Goal: Transaction & Acquisition: Obtain resource

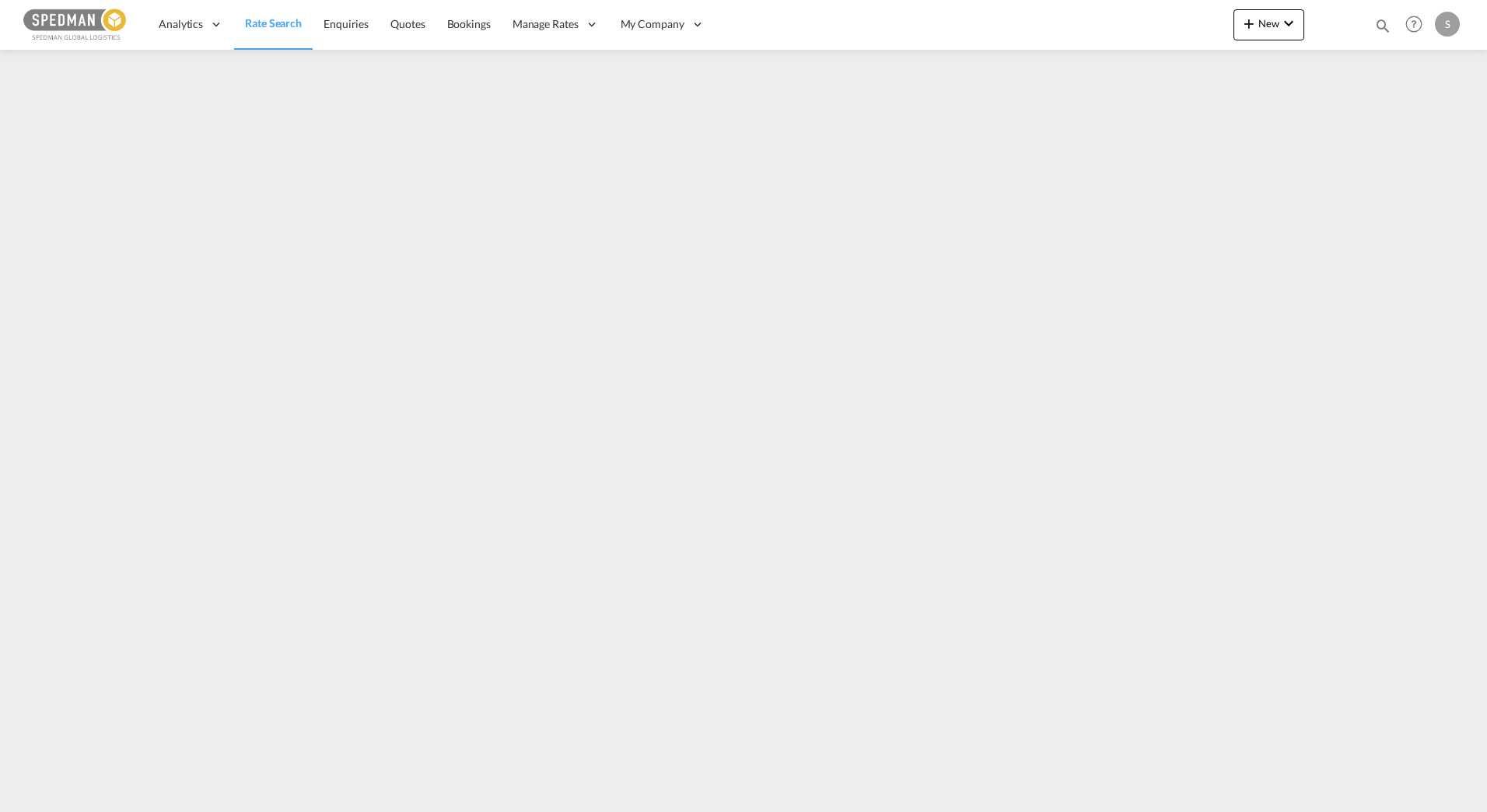
click at [280, 23] on span "Rate Search" at bounding box center [272, 23] width 56 height 13
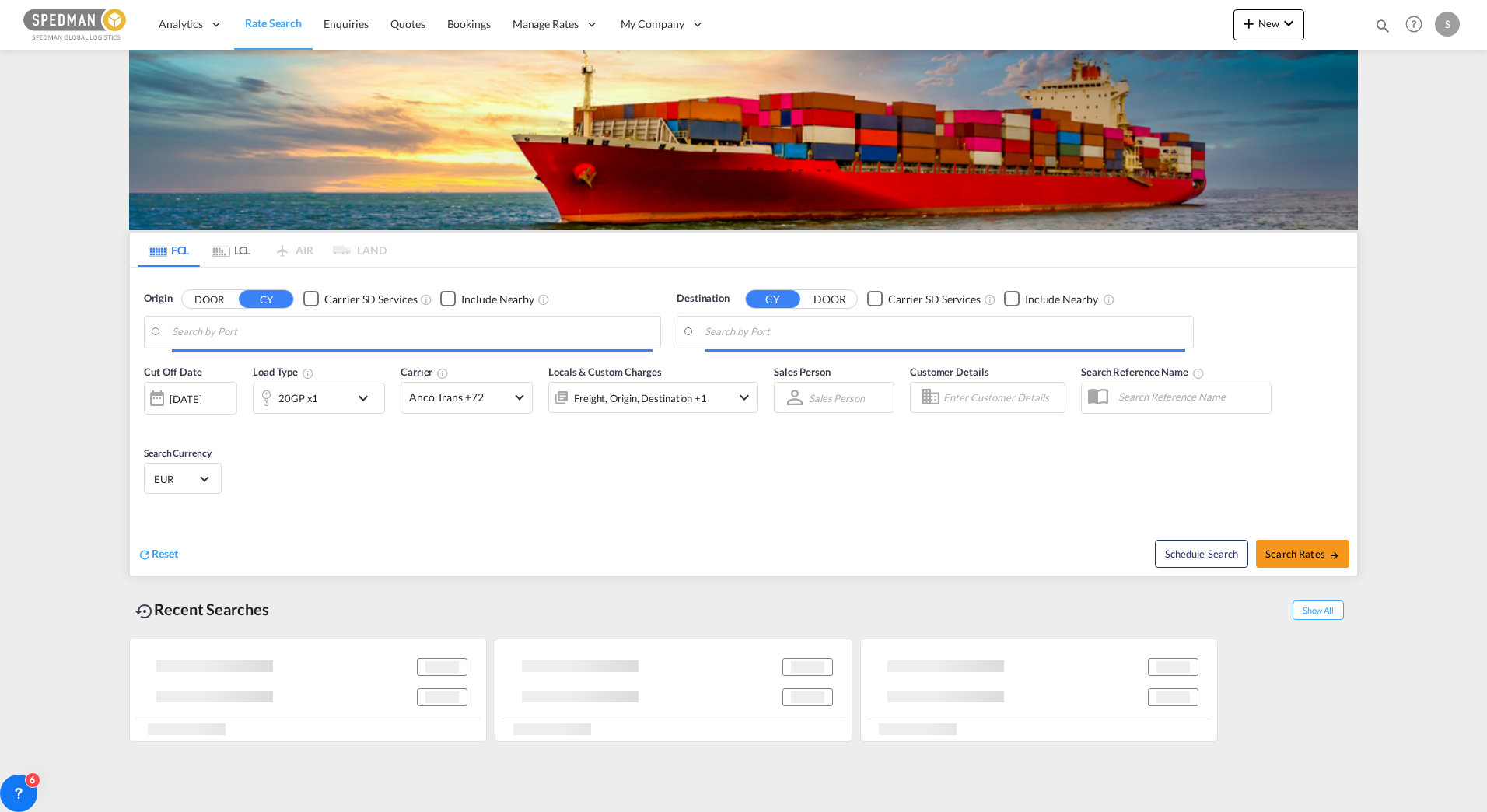
type input "[GEOGRAPHIC_DATA], NOOSL"
type input "Sonipat, HR, INSON"
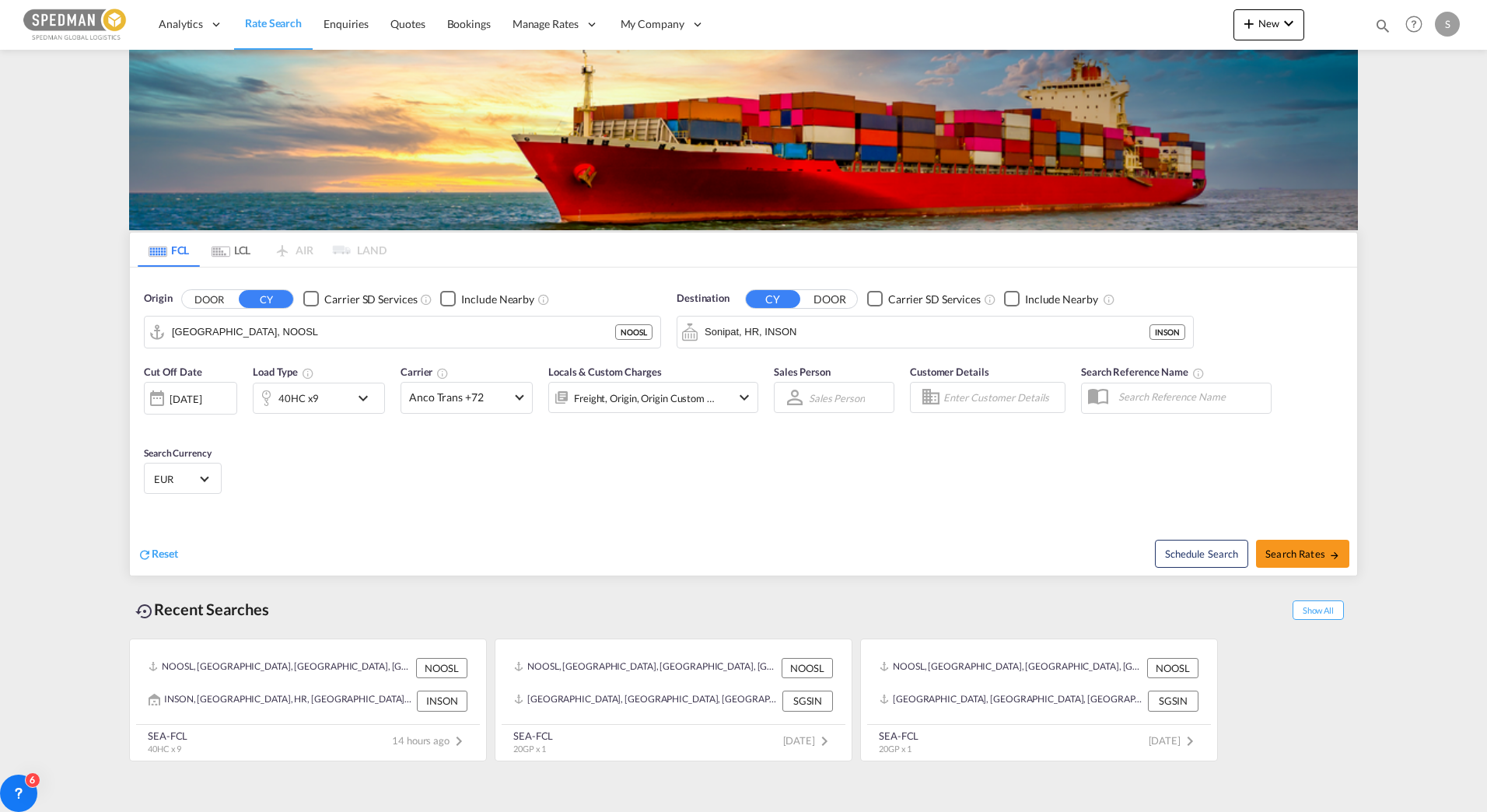
click at [356, 406] on md-icon "icon-chevron-down" at bounding box center [367, 398] width 26 height 19
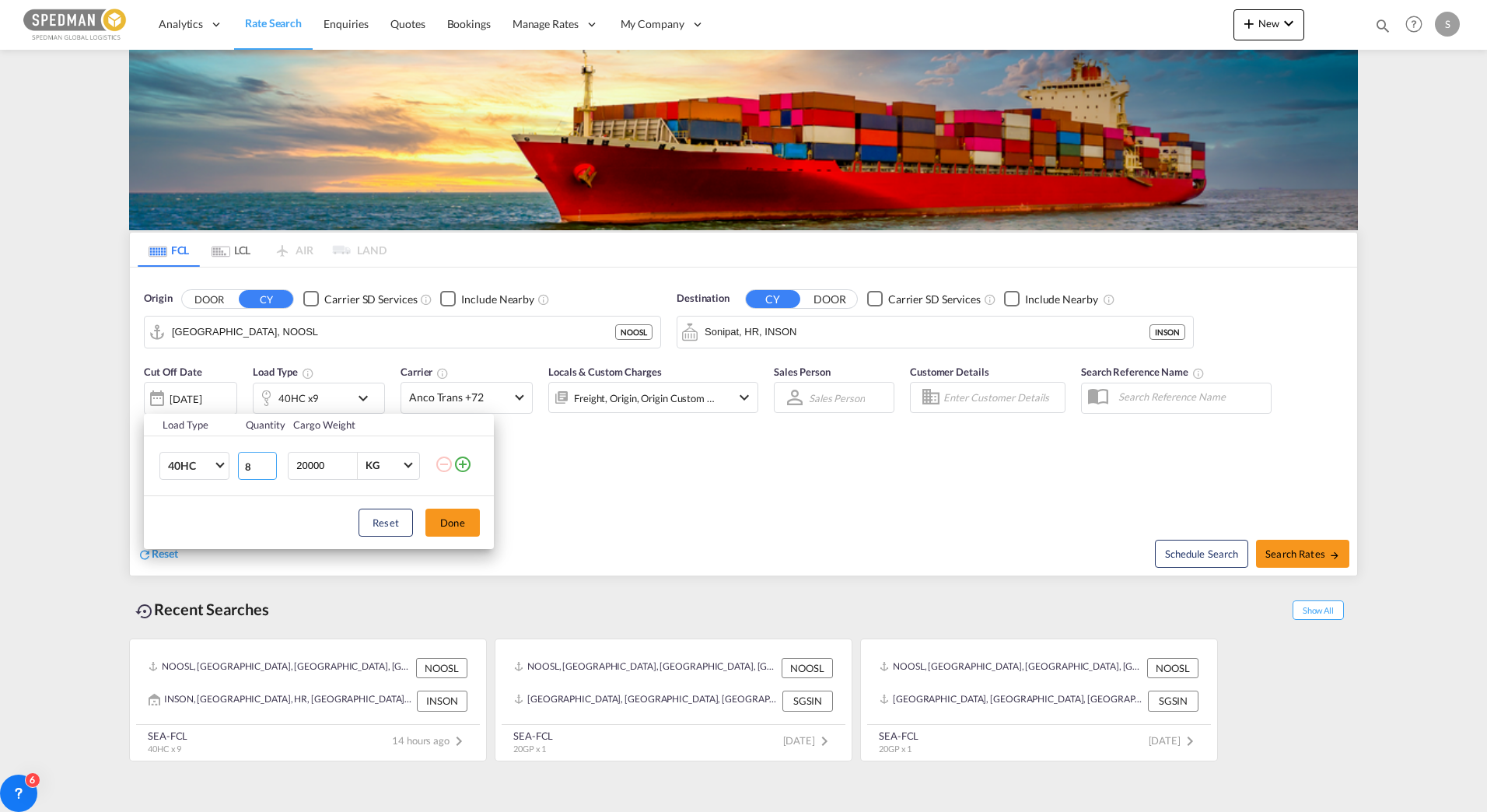
click at [268, 468] on input "8" at bounding box center [257, 466] width 39 height 28
click at [268, 468] on input "7" at bounding box center [257, 466] width 39 height 28
click at [268, 468] on input "6" at bounding box center [257, 466] width 39 height 28
click at [268, 468] on input "5" at bounding box center [257, 466] width 39 height 28
click at [268, 468] on input "4" at bounding box center [257, 466] width 39 height 28
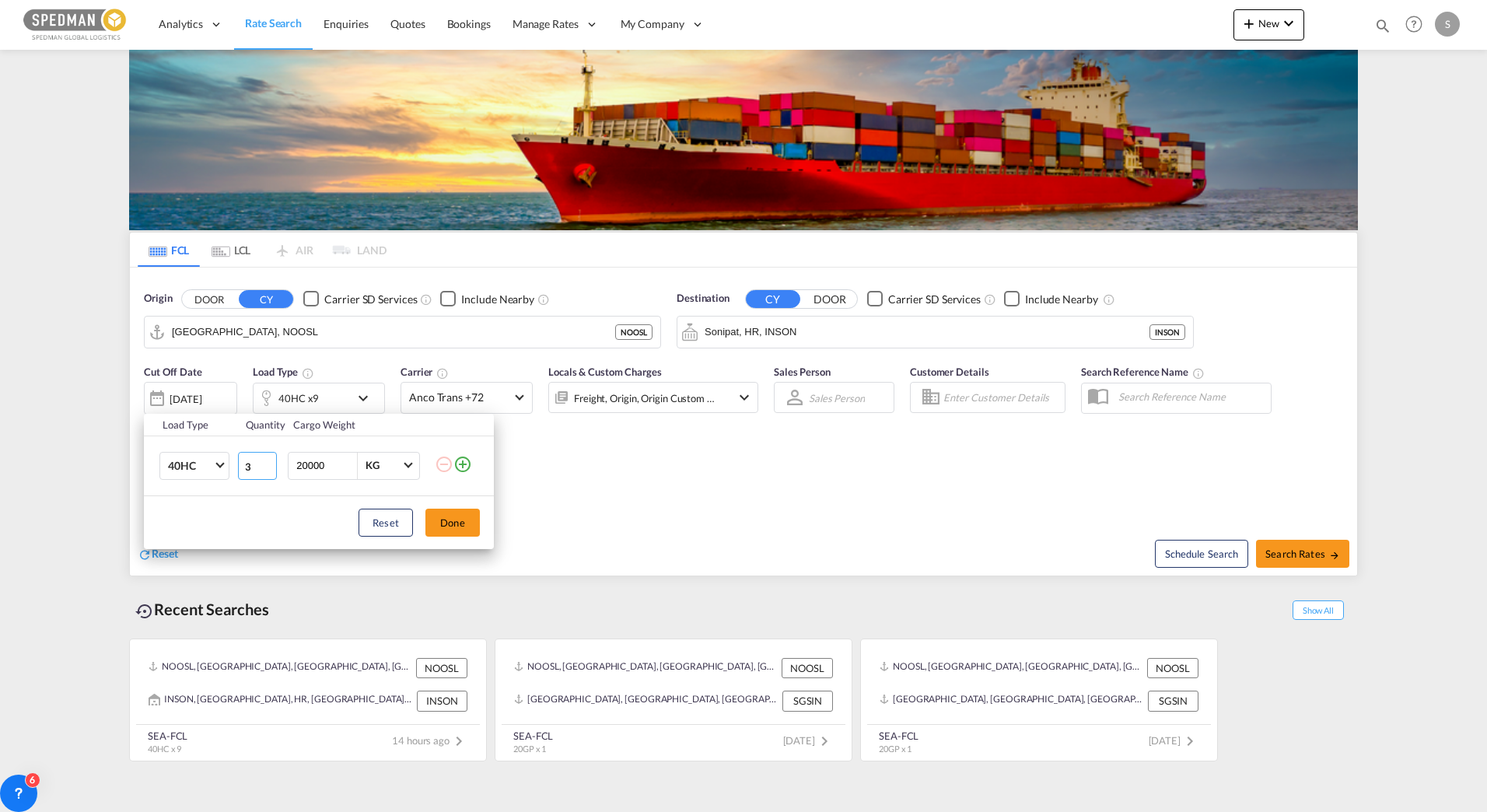
click at [268, 468] on input "3" at bounding box center [257, 466] width 39 height 28
click at [268, 468] on input "2" at bounding box center [257, 466] width 39 height 28
type input "1"
click at [268, 468] on input "1" at bounding box center [257, 466] width 39 height 28
click at [461, 518] on button "Done" at bounding box center [452, 522] width 55 height 28
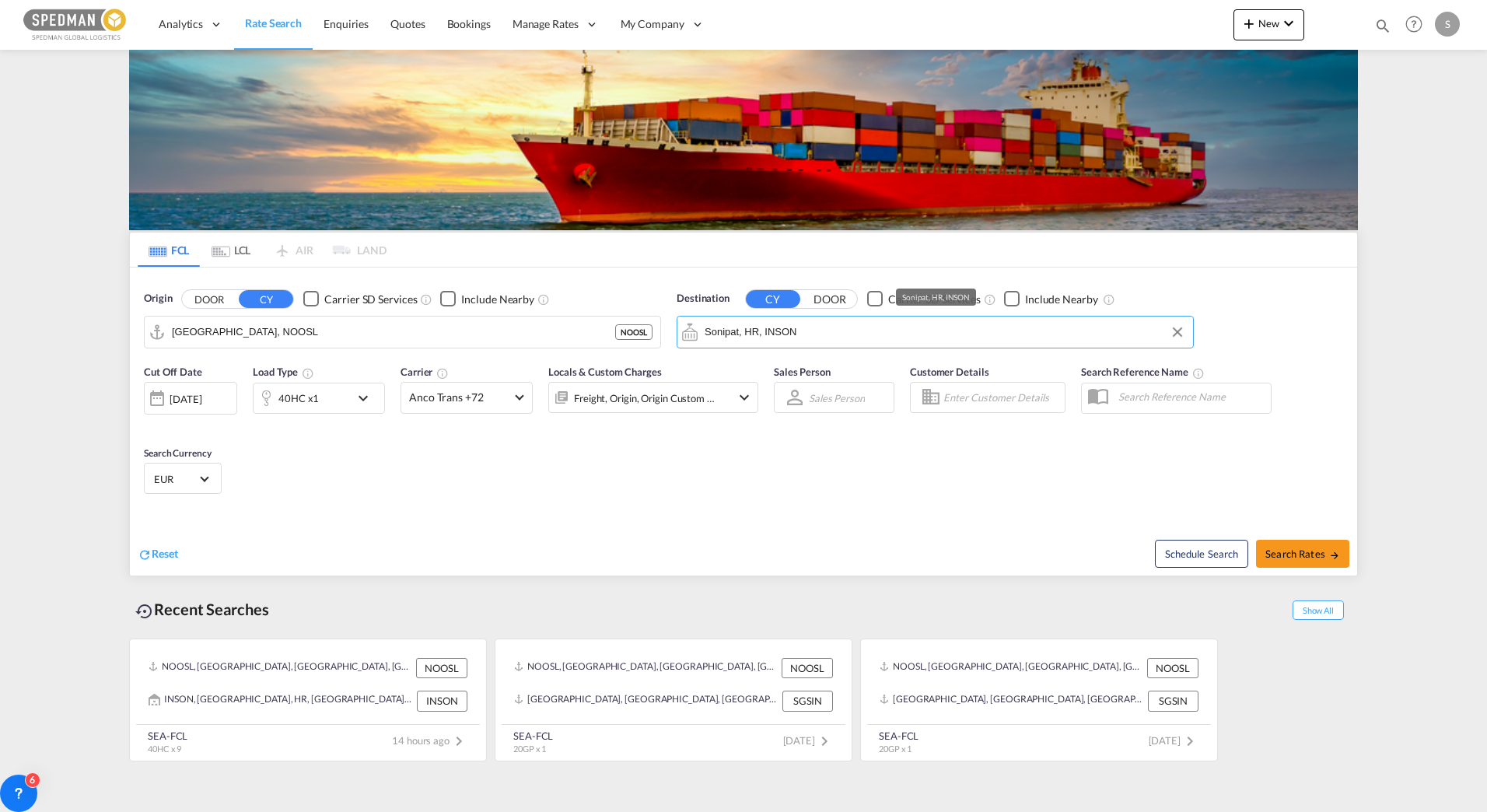
click at [783, 339] on input "Sonipat, HR, INSON" at bounding box center [945, 331] width 481 height 23
click at [979, 336] on body "Analytics Dashboard Rate Search Enquiries Quotes Bookings" at bounding box center [744, 406] width 1487 height 812
click at [761, 387] on div "Mundra [GEOGRAPHIC_DATA] INMUN" at bounding box center [825, 375] width 296 height 47
type input "Mundra, INMUN"
click at [1303, 560] on button "Search Rates" at bounding box center [1302, 553] width 94 height 28
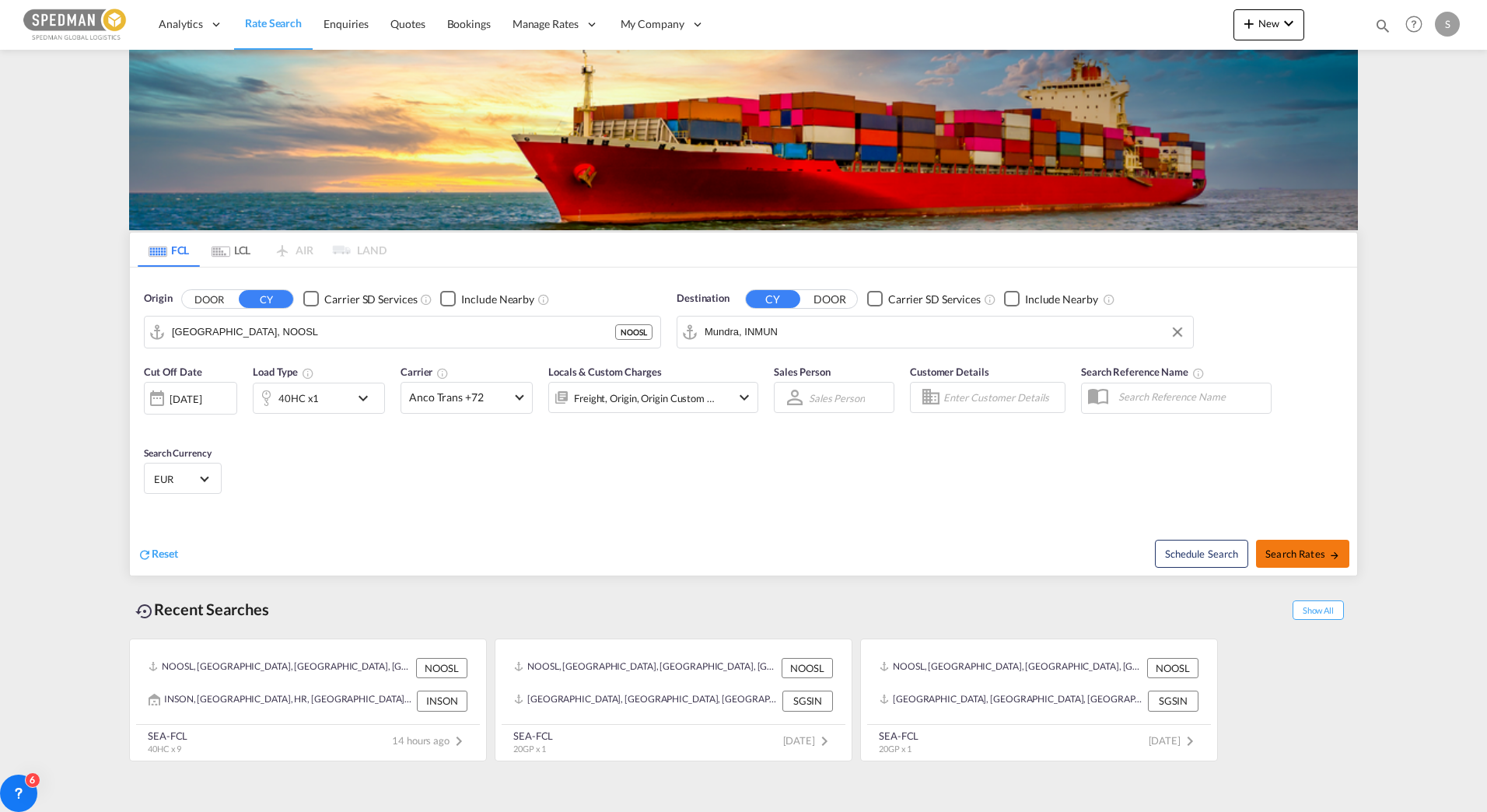
type input "NOOSL to INMUN / [DATE]"
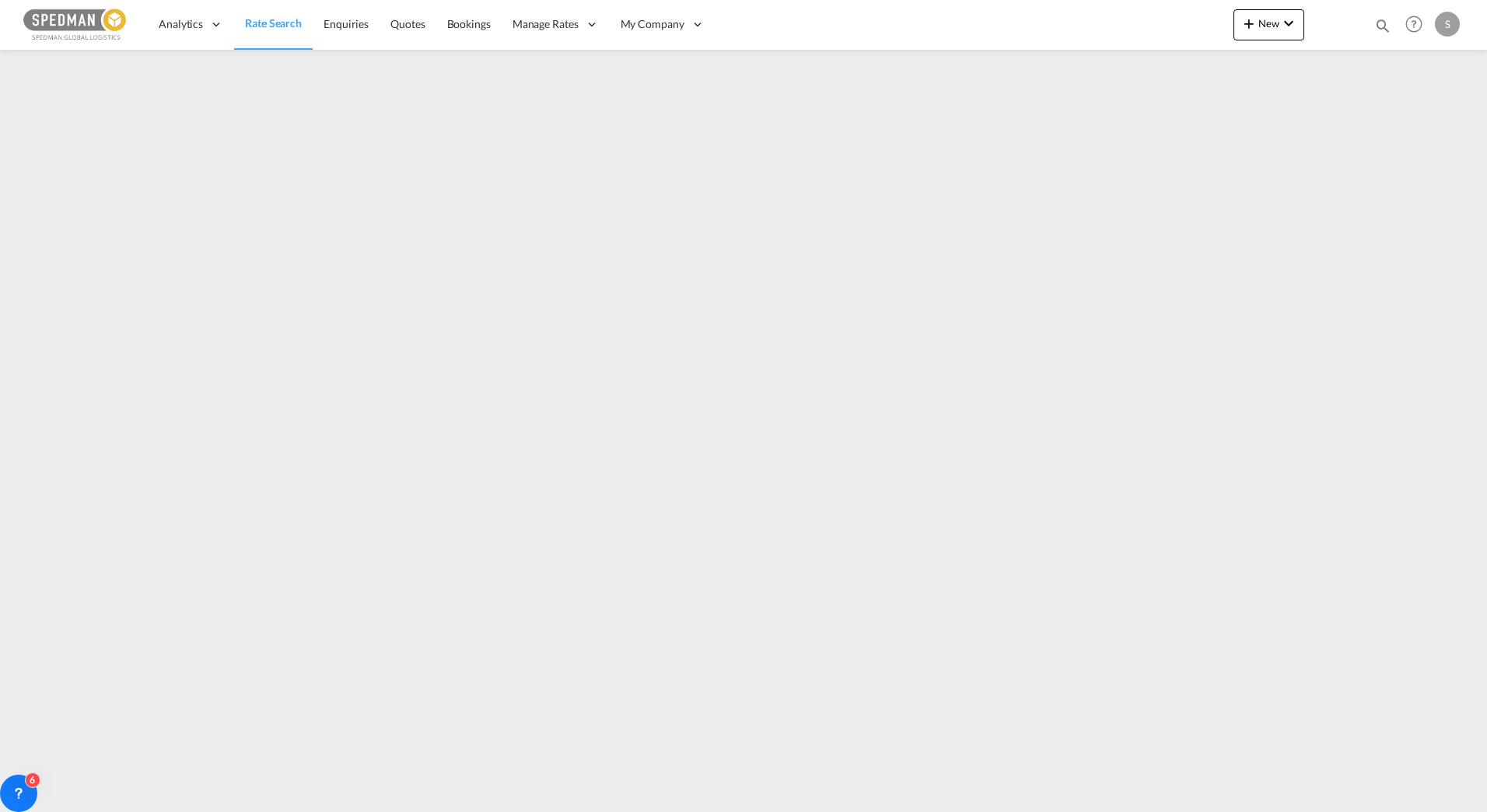
click at [280, 23] on span "Rate Search" at bounding box center [272, 23] width 56 height 13
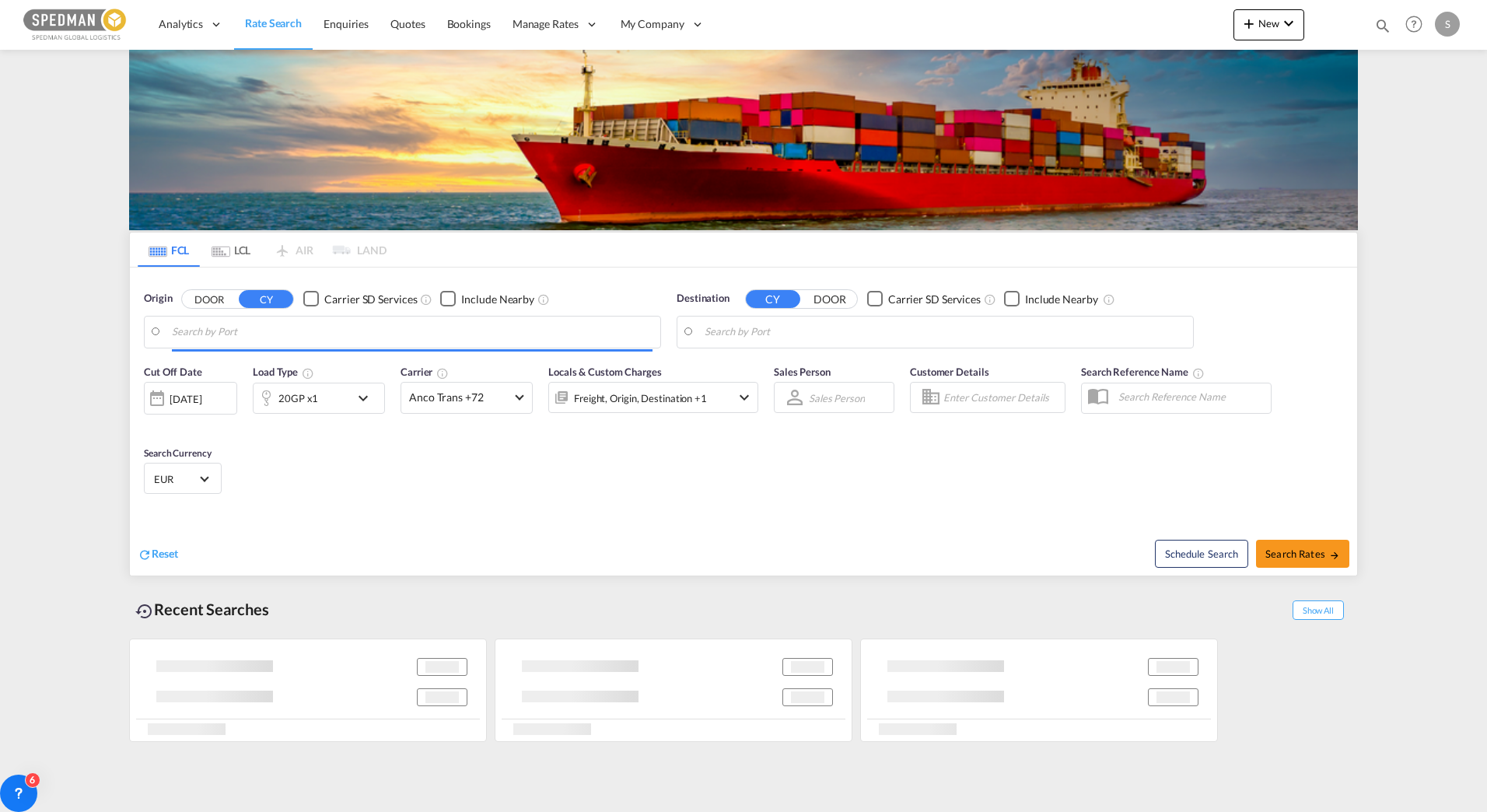
type input "[GEOGRAPHIC_DATA], NOOSL"
type input "Mundra, INMUN"
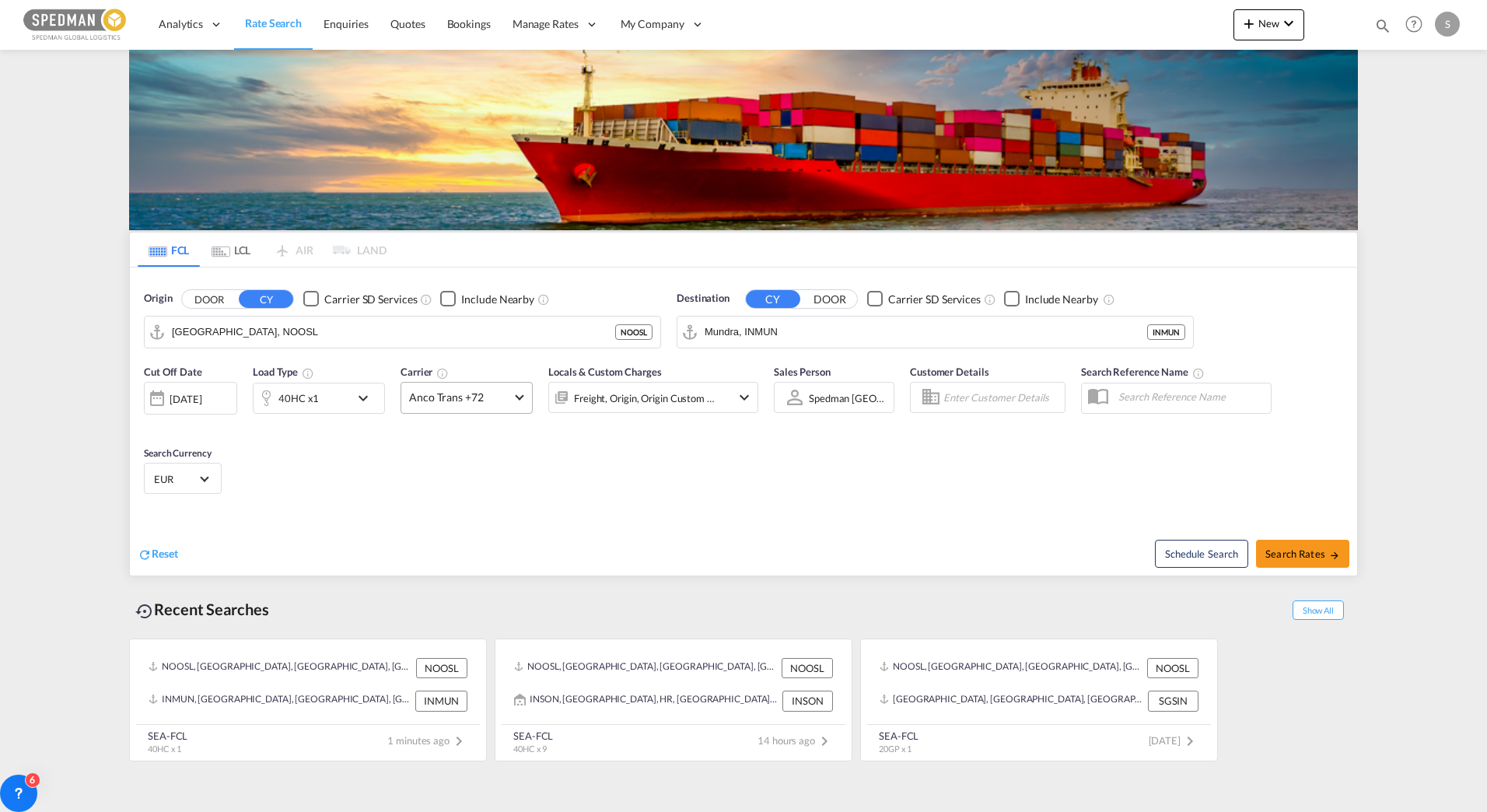
click at [460, 396] on span "Anco Trans +72" at bounding box center [459, 397] width 102 height 16
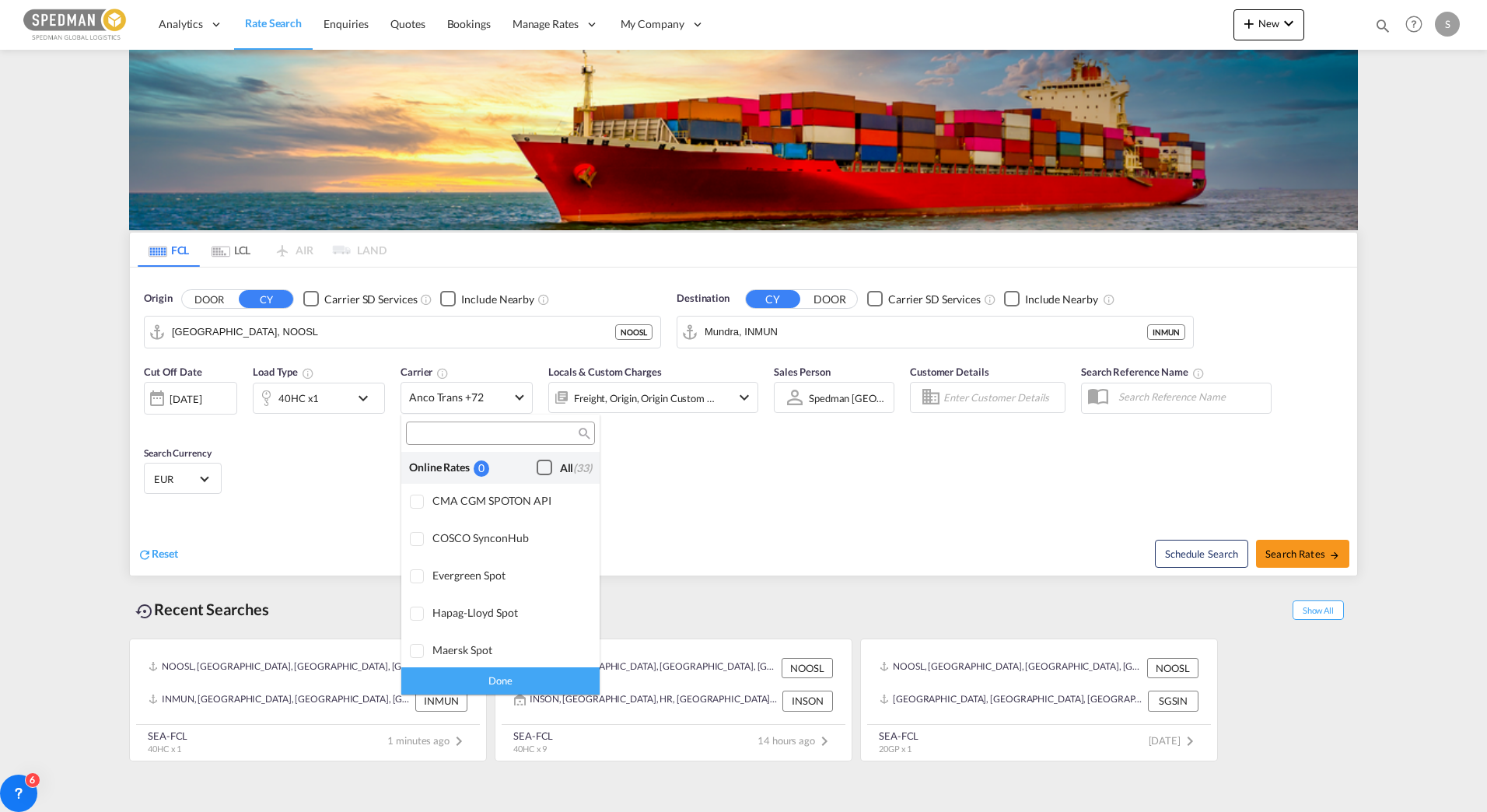
click at [536, 470] on div "Checkbox No Ink" at bounding box center [544, 468] width 16 height 16
click at [1308, 553] on md-backdrop at bounding box center [744, 406] width 1487 height 812
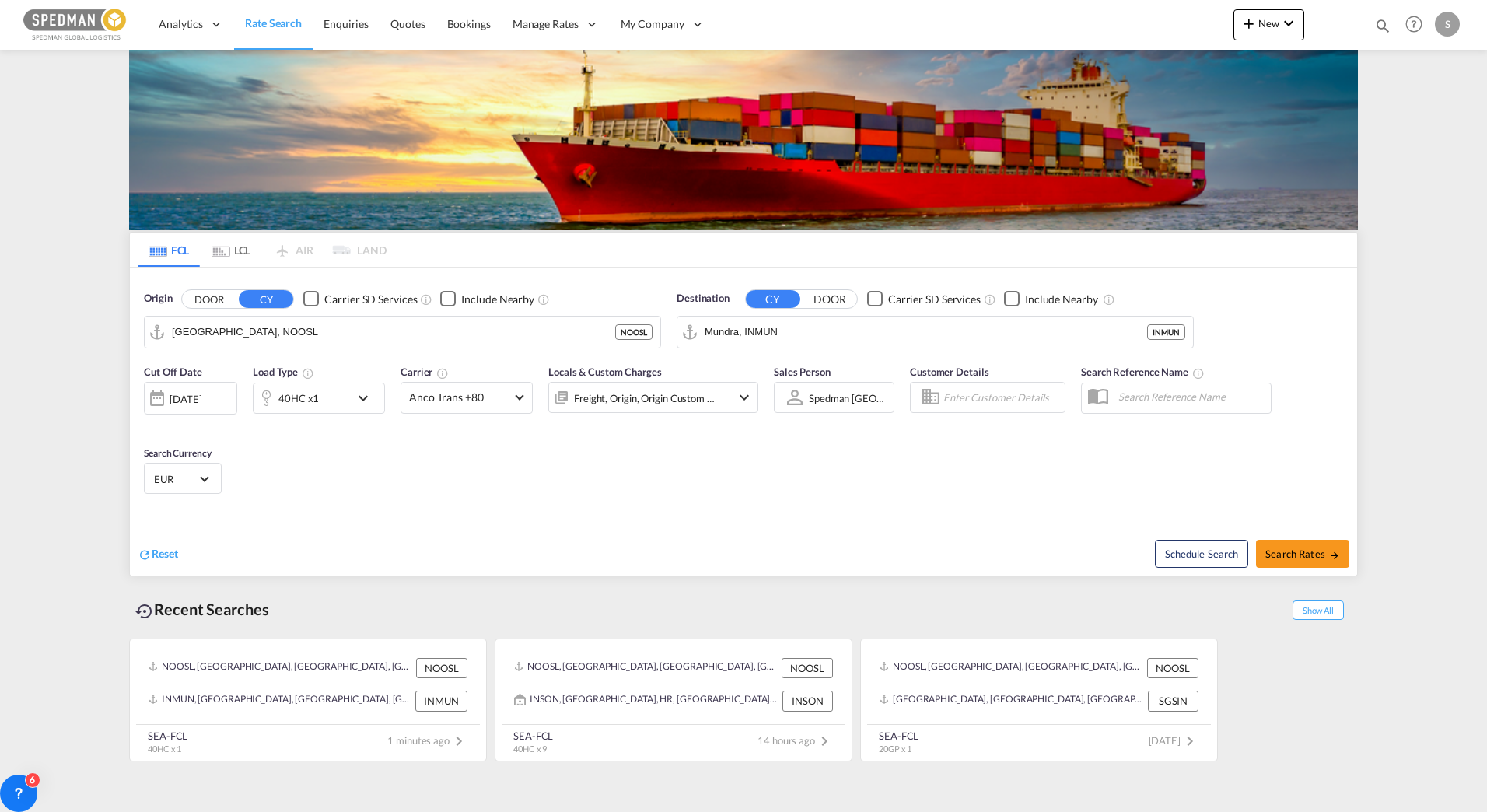
click at [1308, 553] on span "Search Rates" at bounding box center [1302, 553] width 75 height 12
type input "NOOSL to INMUN / [DATE]"
